Goal: Information Seeking & Learning: Check status

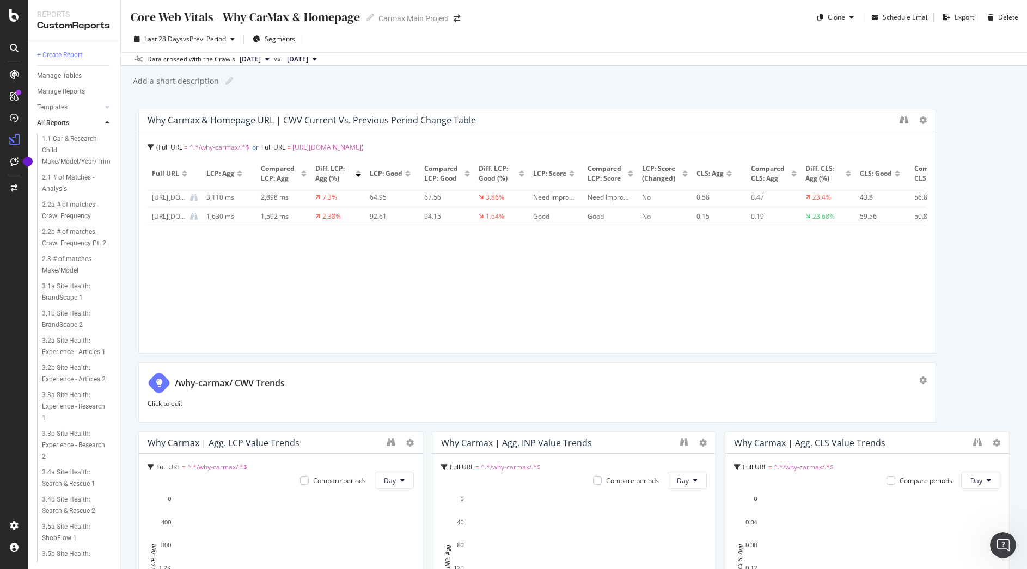
scroll to position [712, 0]
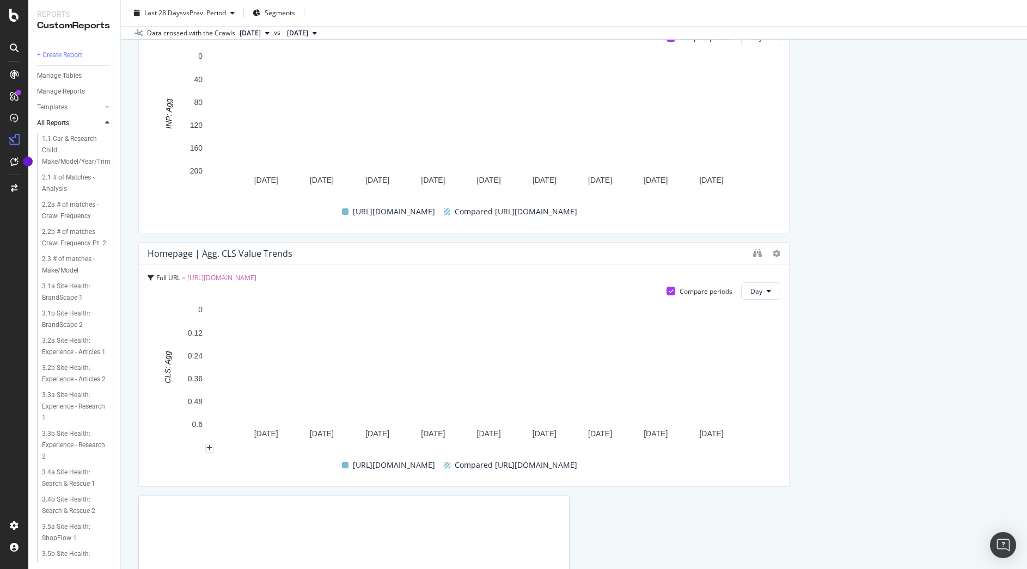
scroll to position [1527, 0]
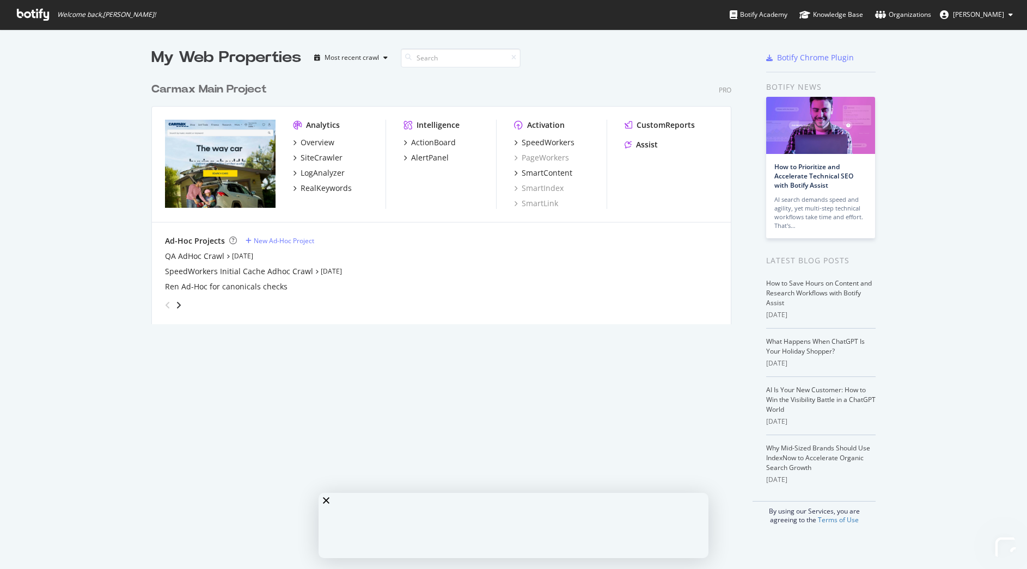
scroll to position [561, 1010]
